Goal: Check status

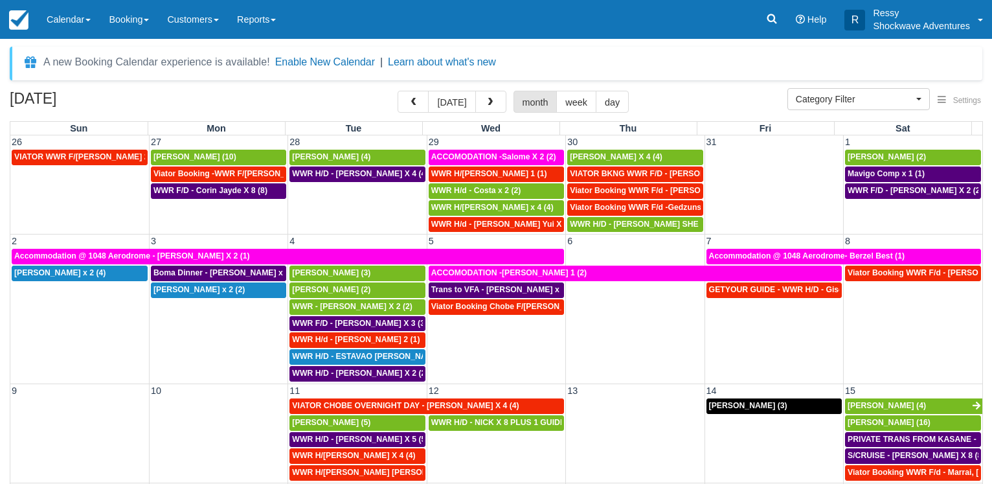
select select
click at [69, 17] on link "Calendar" at bounding box center [69, 19] width 62 height 39
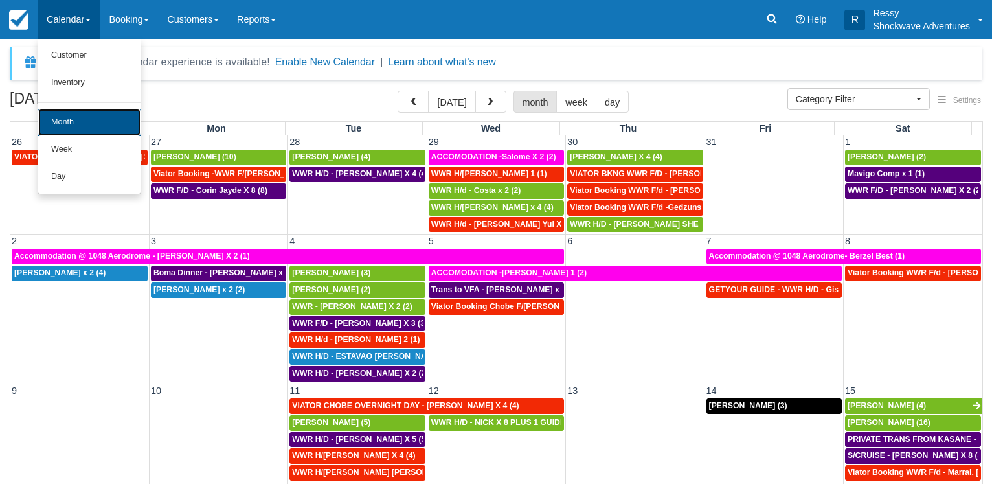
click at [97, 125] on link "Month" at bounding box center [89, 122] width 102 height 27
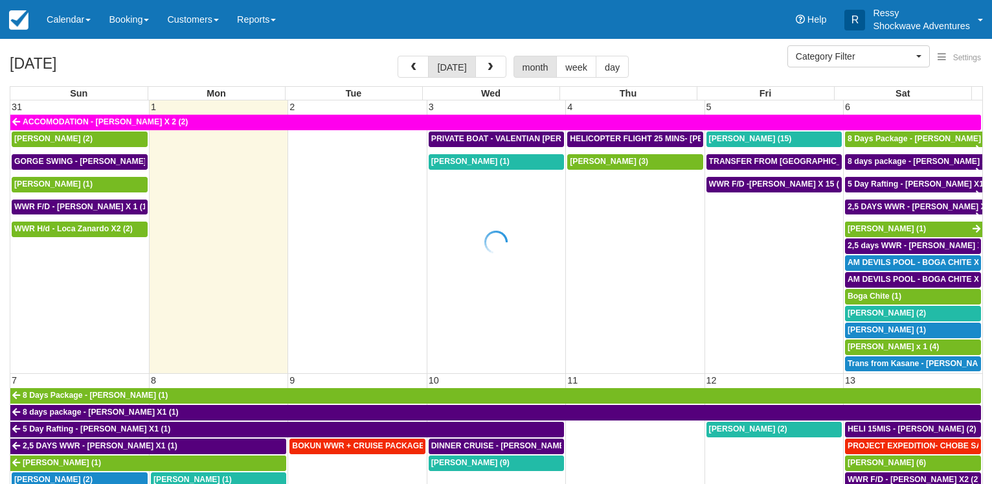
select select
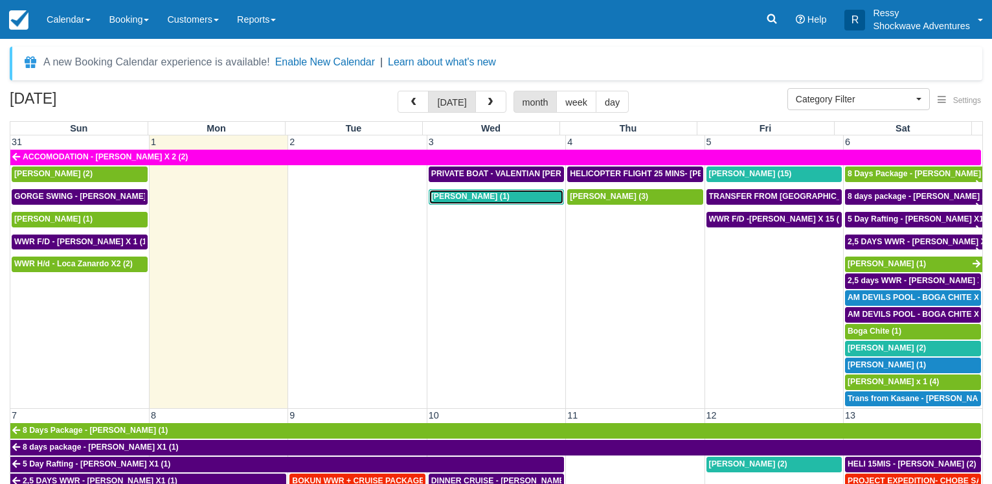
click at [481, 192] on span "[PERSON_NAME] (1)" at bounding box center [470, 196] width 78 height 9
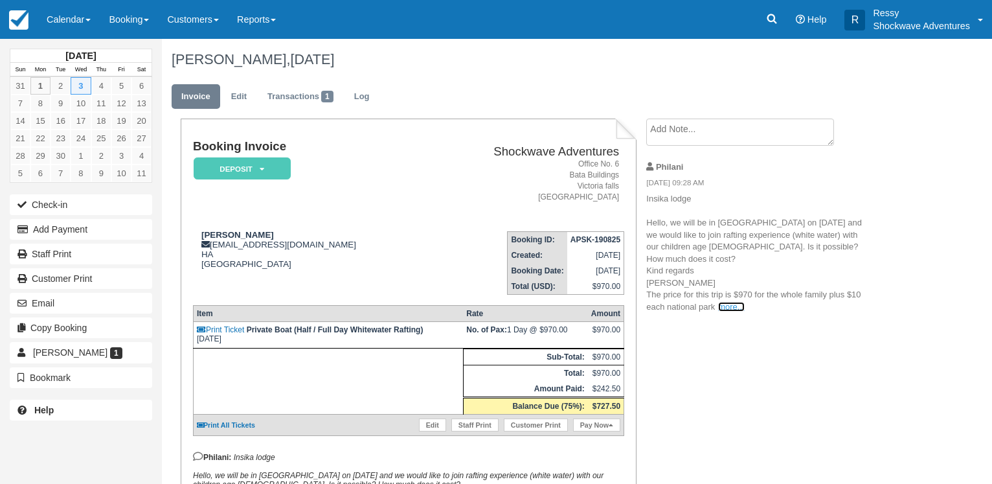
click at [723, 302] on link "more..." at bounding box center [731, 307] width 26 height 10
click at [86, 20] on link "Calendar" at bounding box center [69, 19] width 62 height 39
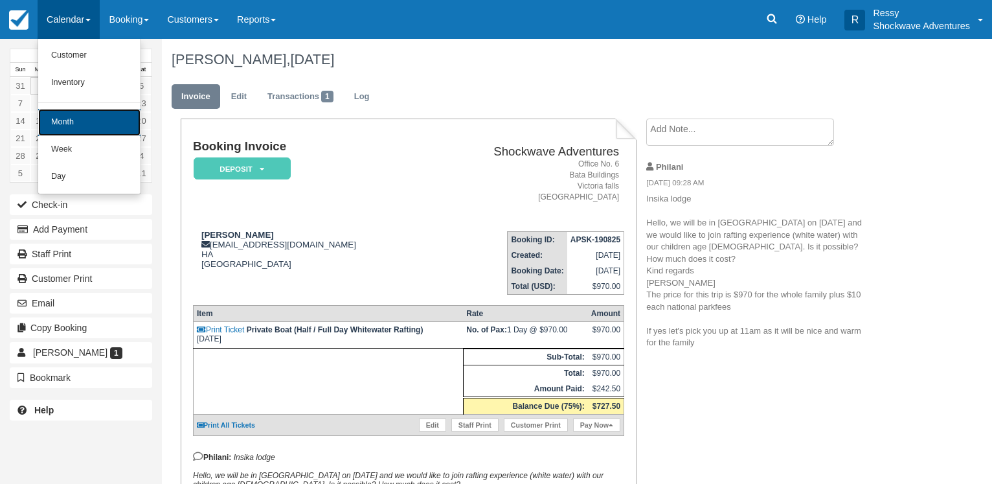
click at [107, 120] on link "Month" at bounding box center [89, 122] width 102 height 27
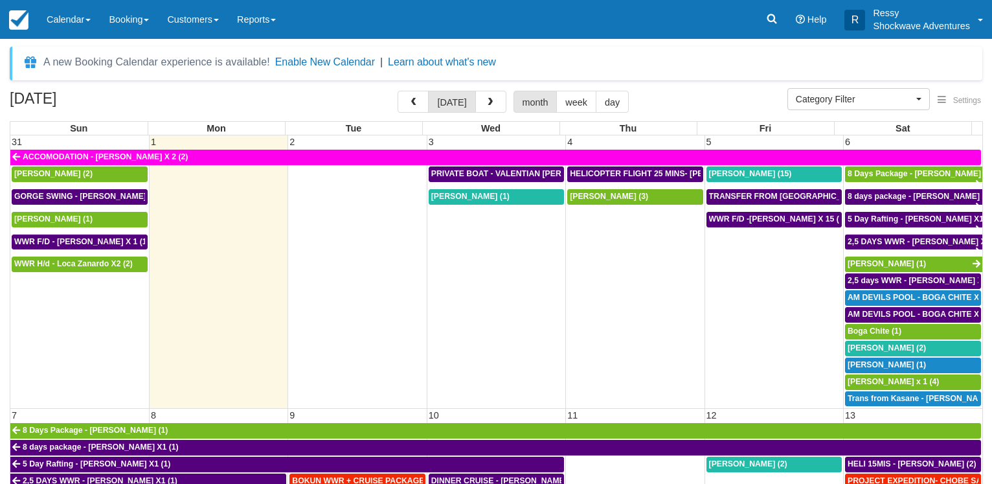
select select
